Goal: Information Seeking & Learning: Learn about a topic

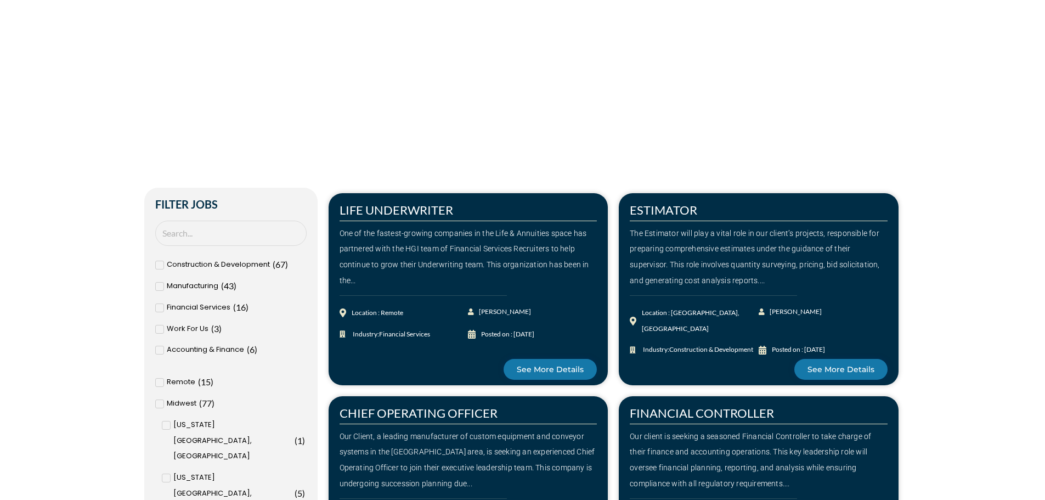
scroll to position [274, 0]
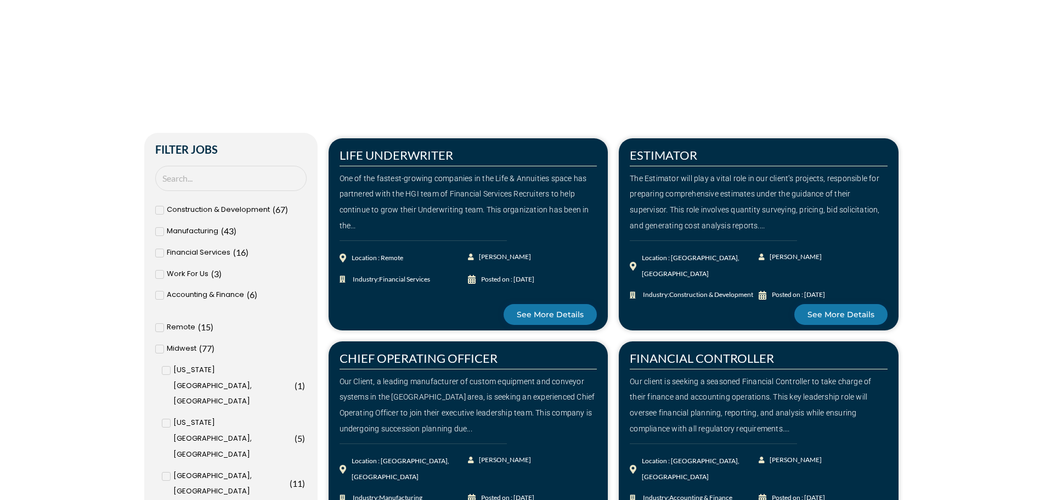
click at [165, 370] on icon at bounding box center [167, 370] width 4 height 7
click at [0, 0] on input "[US_STATE][GEOGRAPHIC_DATA], [GEOGRAPHIC_DATA] ( 1 )" at bounding box center [0, 0] width 0 height 0
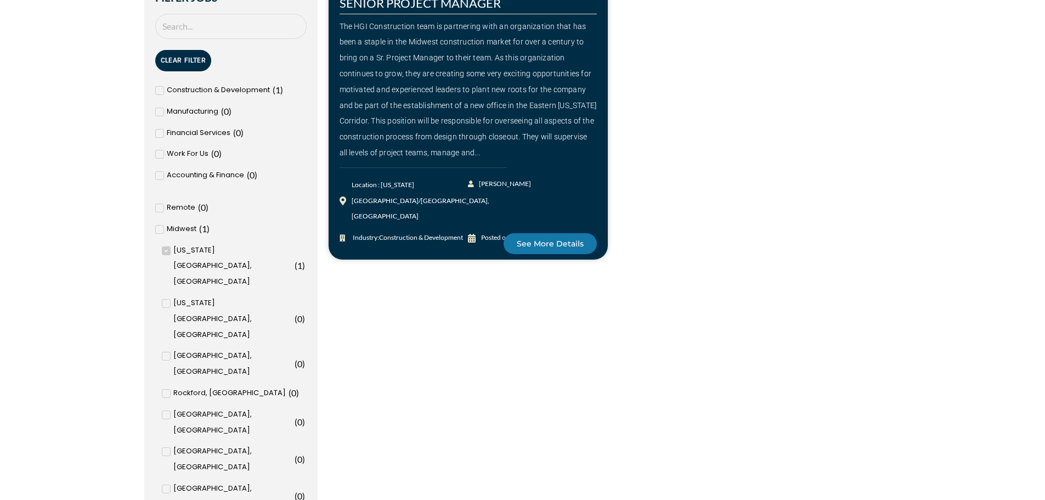
scroll to position [494, 0]
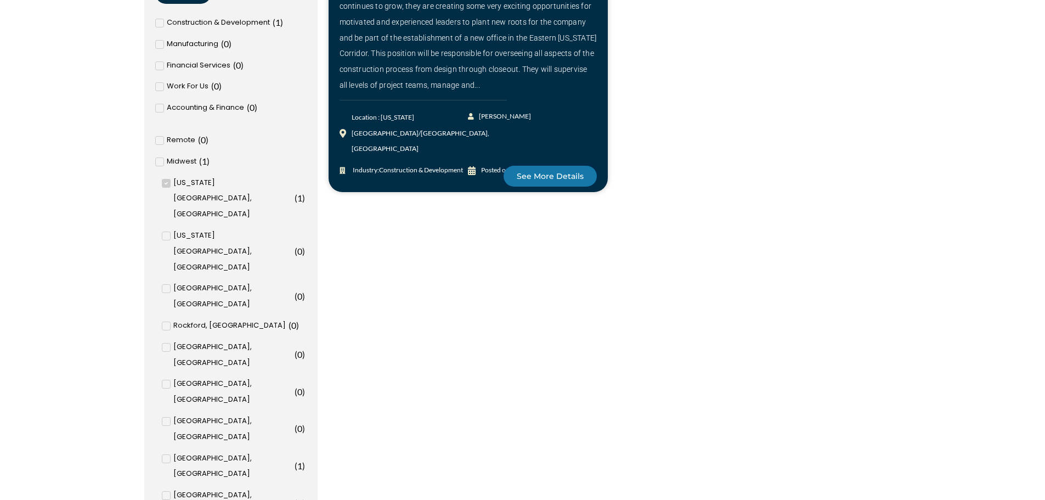
click at [168, 455] on icon at bounding box center [167, 458] width 4 height 7
click at [0, 0] on input "[GEOGRAPHIC_DATA], [GEOGRAPHIC_DATA] ( 1 )" at bounding box center [0, 0] width 0 height 0
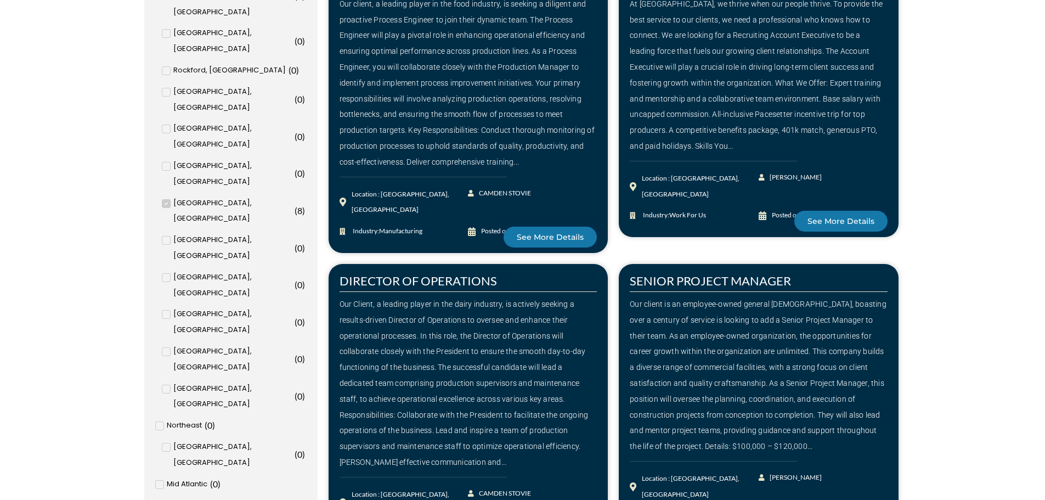
scroll to position [768, 0]
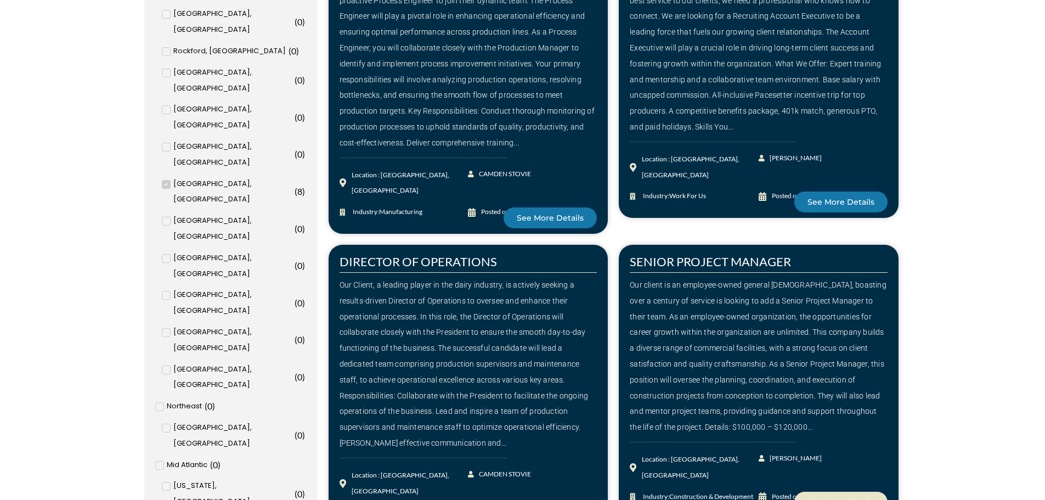
click at [817, 491] on link "See More Details" at bounding box center [840, 501] width 93 height 21
click at [529, 207] on link "See More Details" at bounding box center [549, 217] width 93 height 21
click at [841, 498] on span "See More Details" at bounding box center [840, 502] width 67 height 8
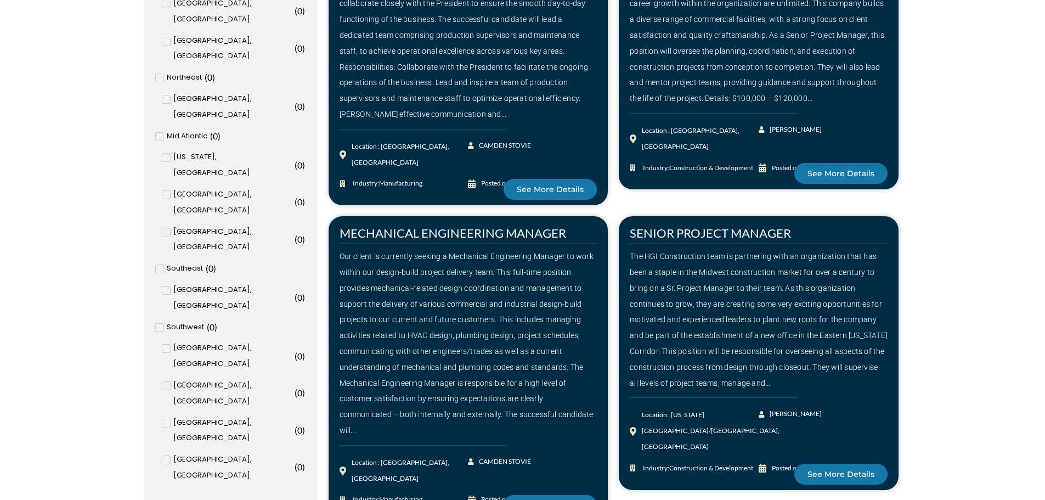
scroll to position [1097, 0]
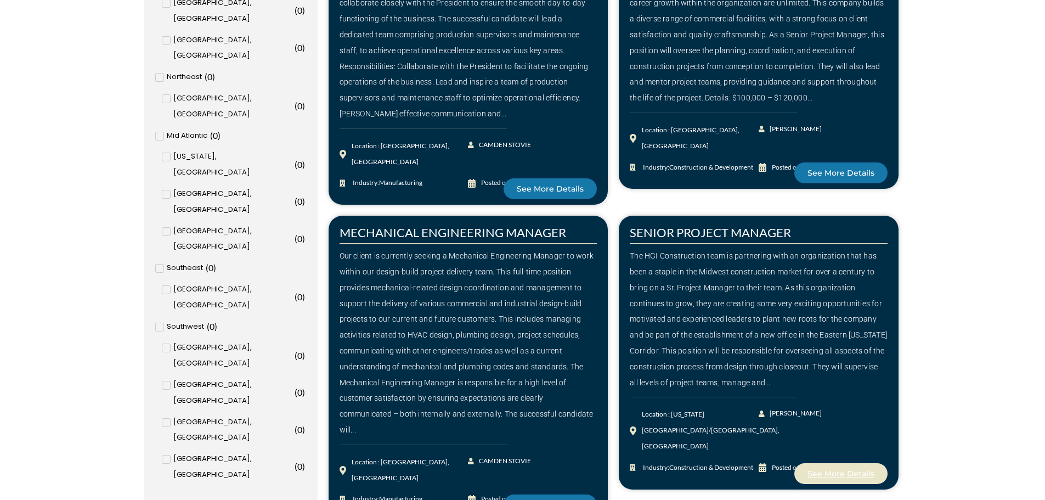
click at [847, 469] on span "See More Details" at bounding box center [840, 473] width 67 height 8
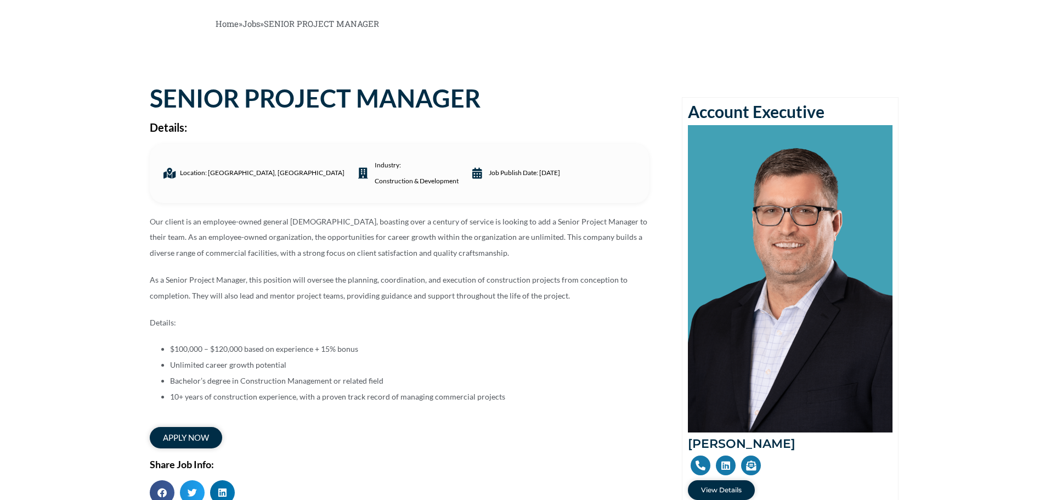
scroll to position [55, 0]
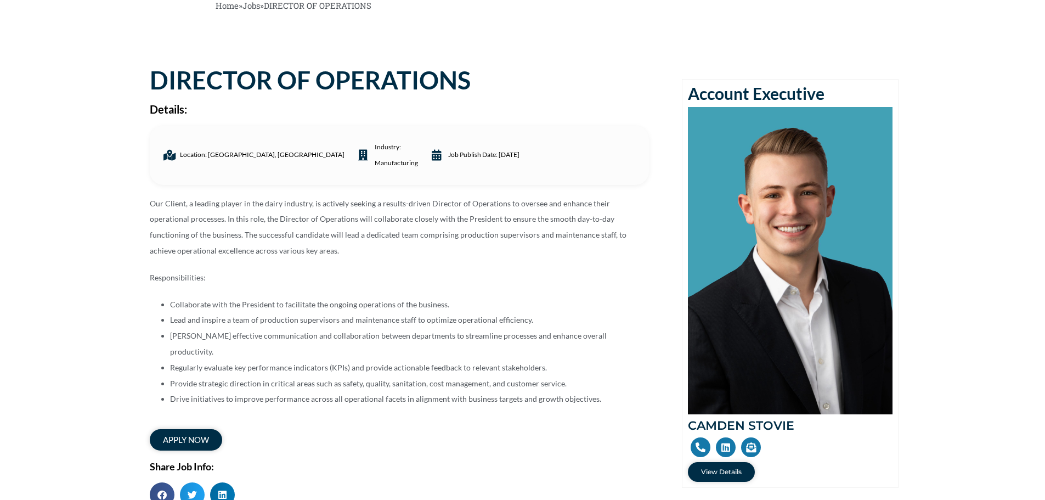
scroll to position [110, 0]
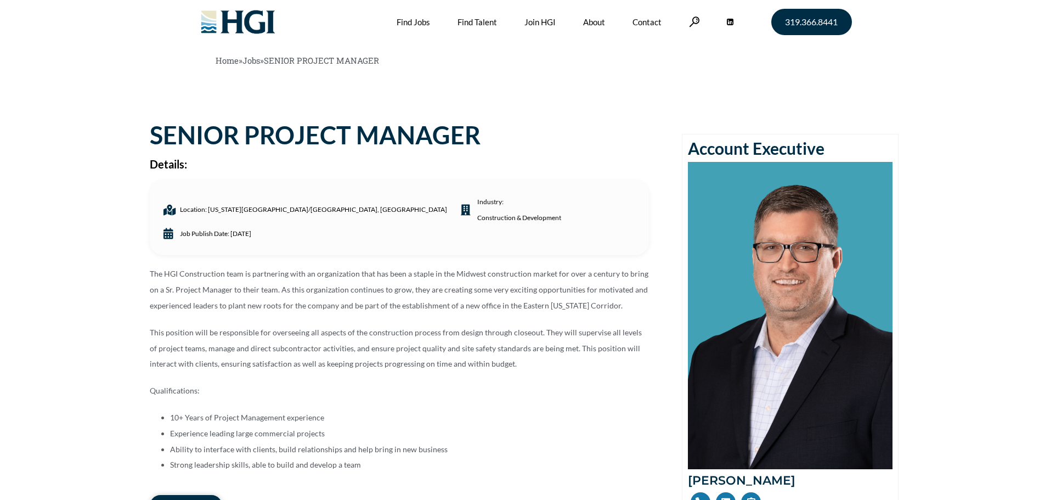
scroll to position [55, 0]
